Goal: Go to known website: Access a specific website the user already knows

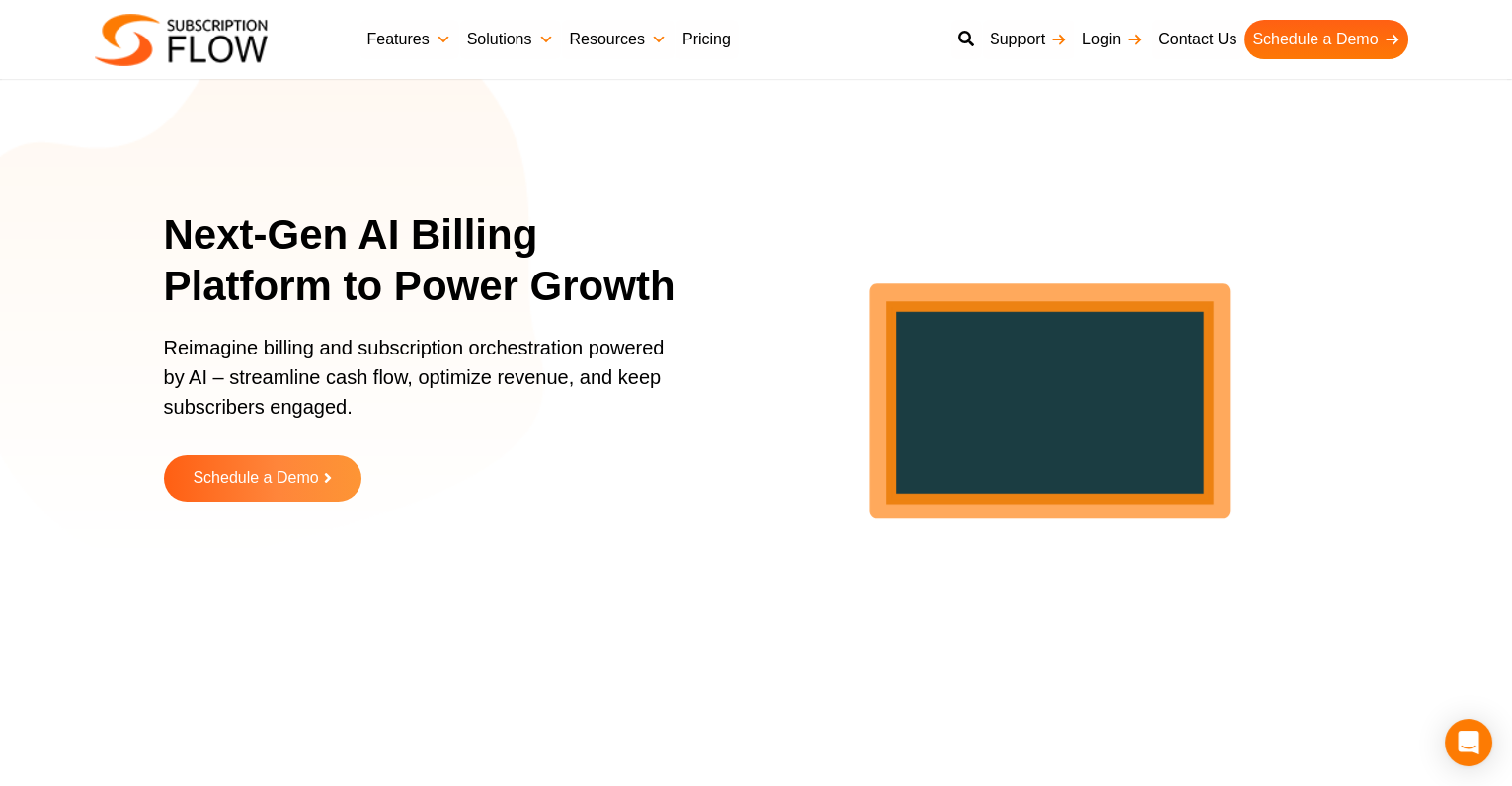
click at [1103, 43] on link "Login" at bounding box center [1112, 40] width 76 height 40
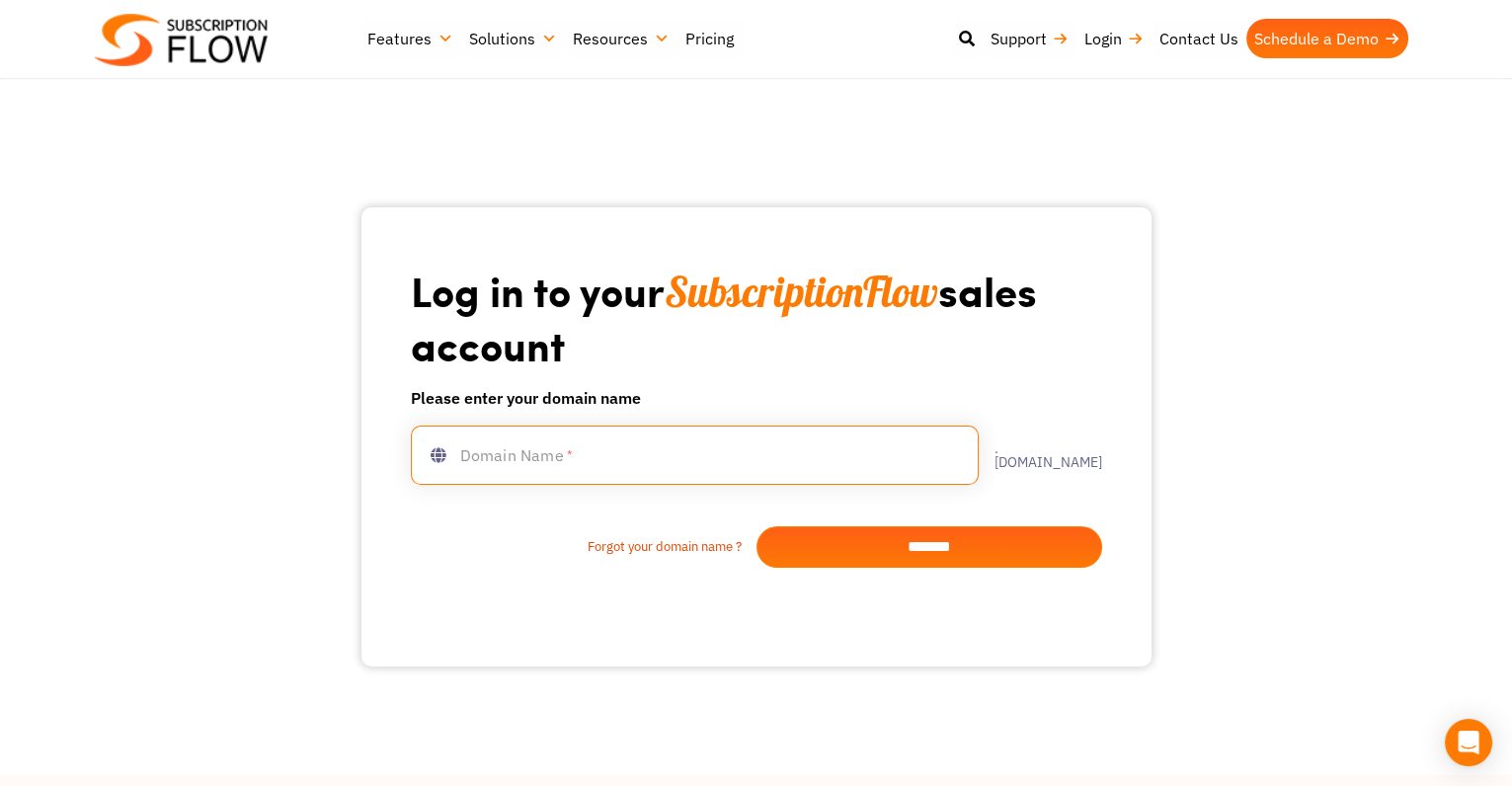
click at [631, 485] on input "text" at bounding box center [694, 456] width 567 height 60
type input "********"
click at [956, 568] on input "*******" at bounding box center [929, 548] width 345 height 42
